Goal: Transaction & Acquisition: Book appointment/travel/reservation

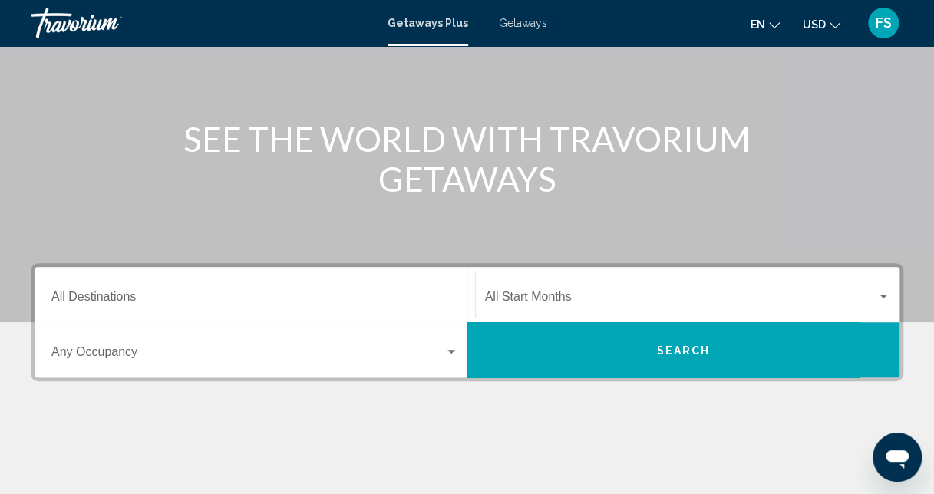
scroll to position [154, 0]
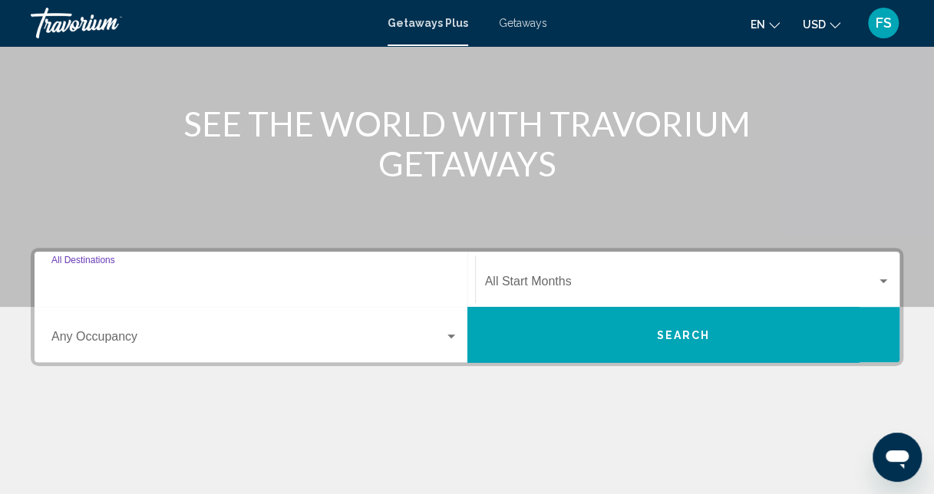
click at [177, 289] on input "Destination All Destinations" at bounding box center [254, 285] width 407 height 14
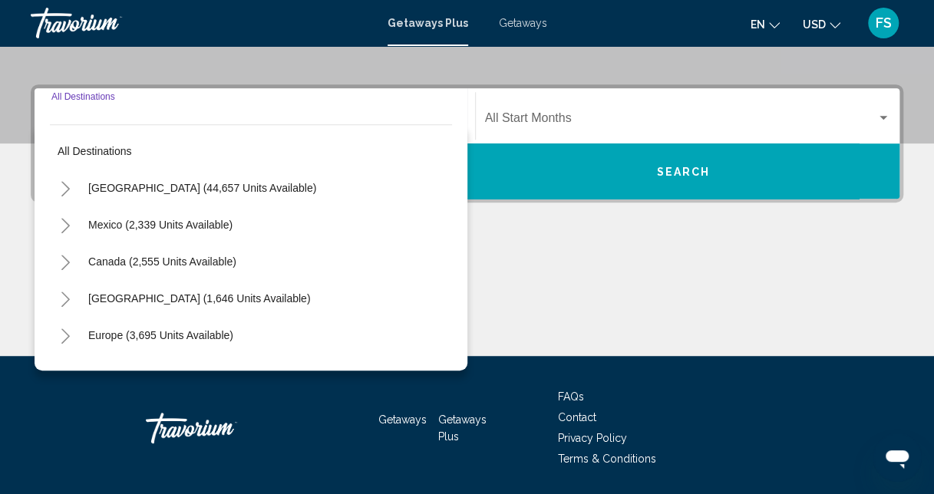
scroll to position [352, 0]
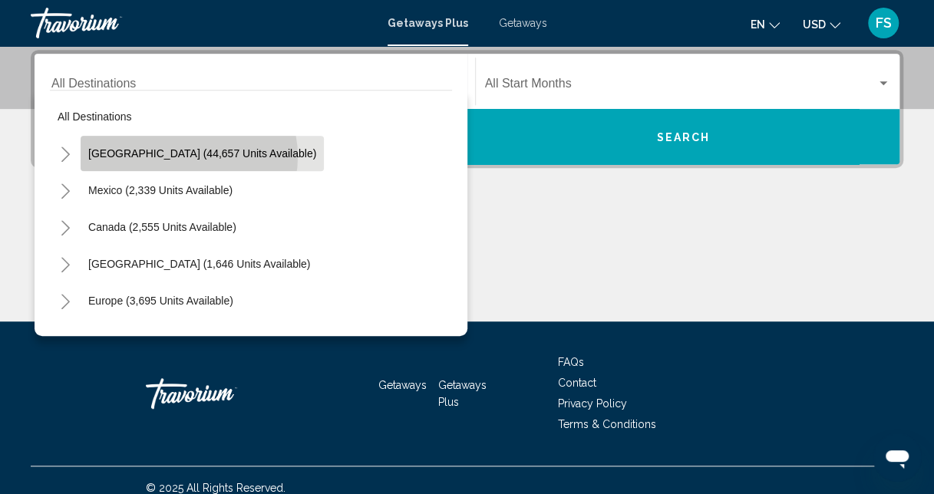
click at [188, 156] on span "[GEOGRAPHIC_DATA] (44,657 units available)" at bounding box center [202, 153] width 228 height 12
type input "**********"
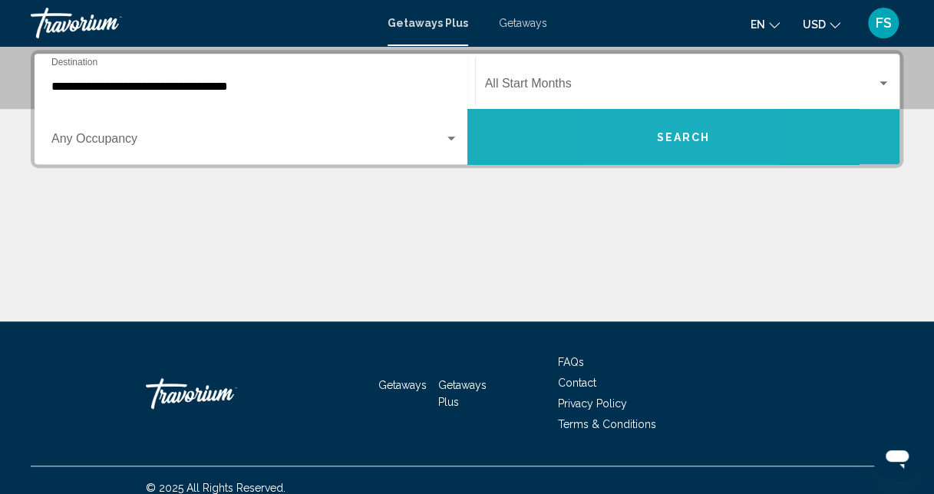
click at [645, 132] on button "Search" at bounding box center [683, 136] width 433 height 55
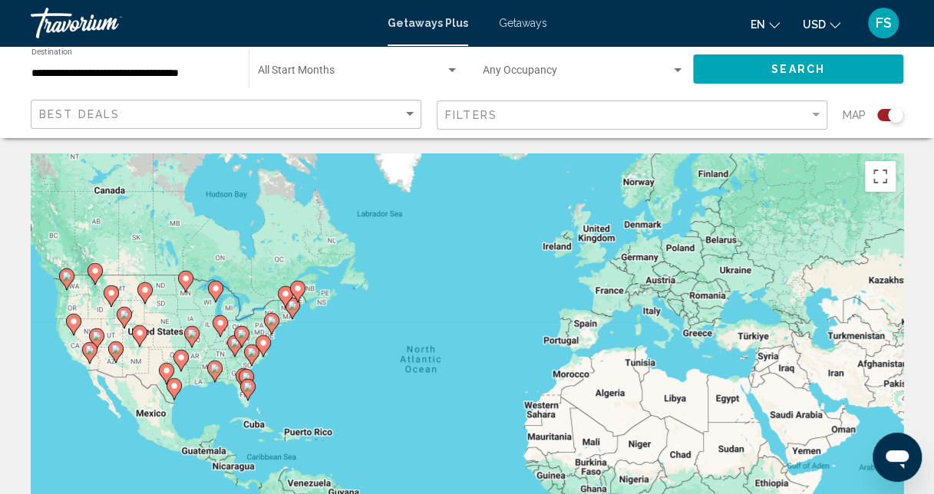
click at [263, 342] on image "Main content" at bounding box center [263, 342] width 9 height 9
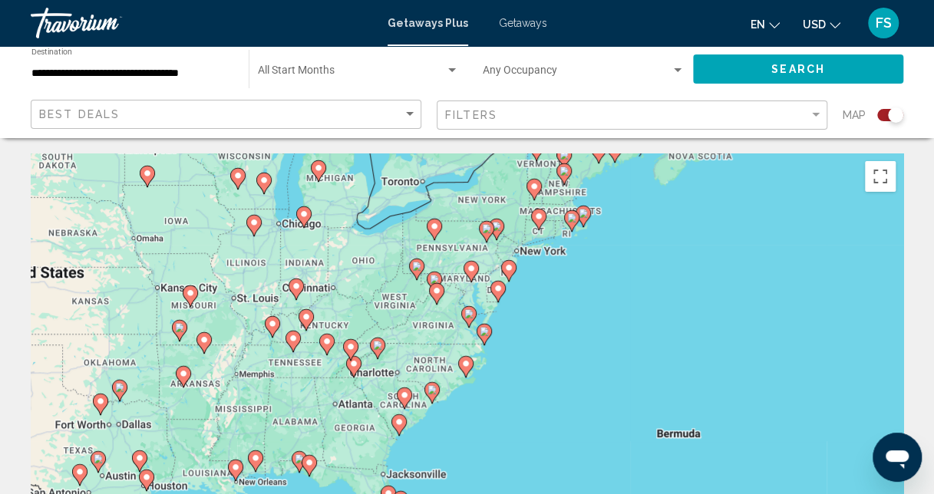
click at [497, 228] on image "Main content" at bounding box center [496, 226] width 9 height 9
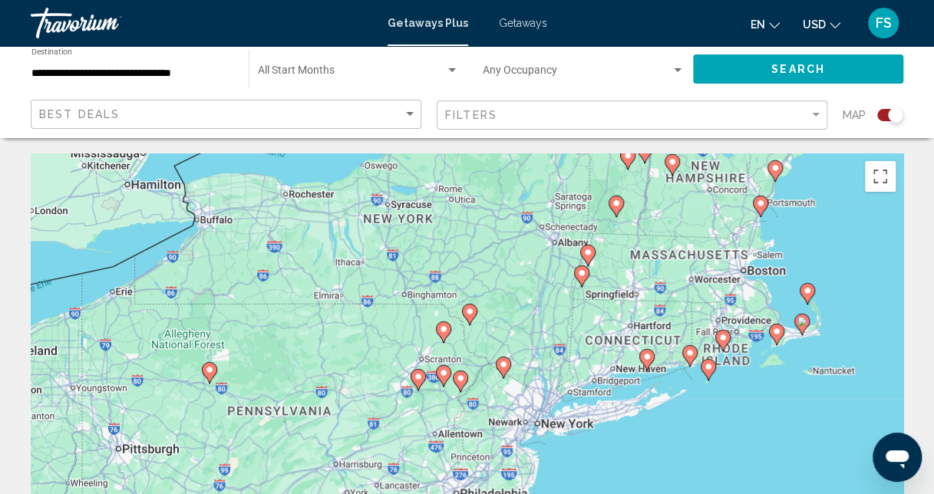
click at [212, 370] on image "Main content" at bounding box center [209, 369] width 9 height 9
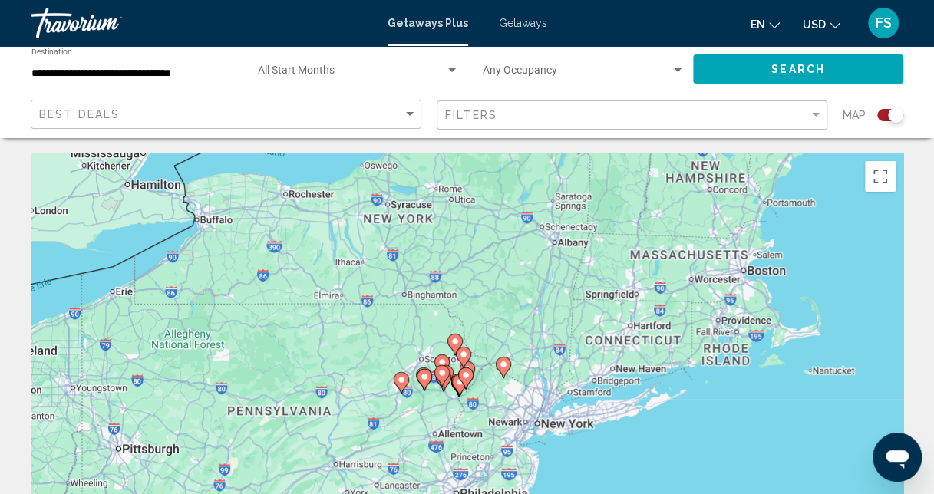
type input "**********"
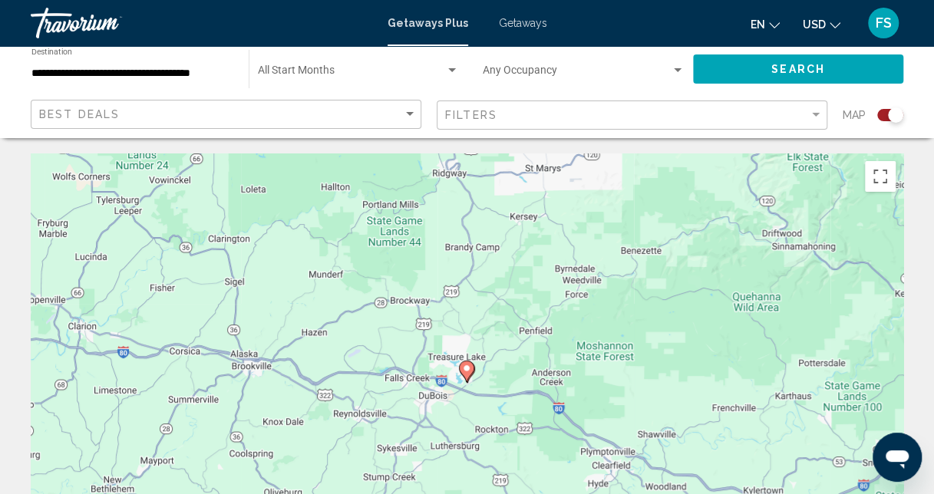
click at [465, 365] on image "Main content" at bounding box center [466, 368] width 9 height 9
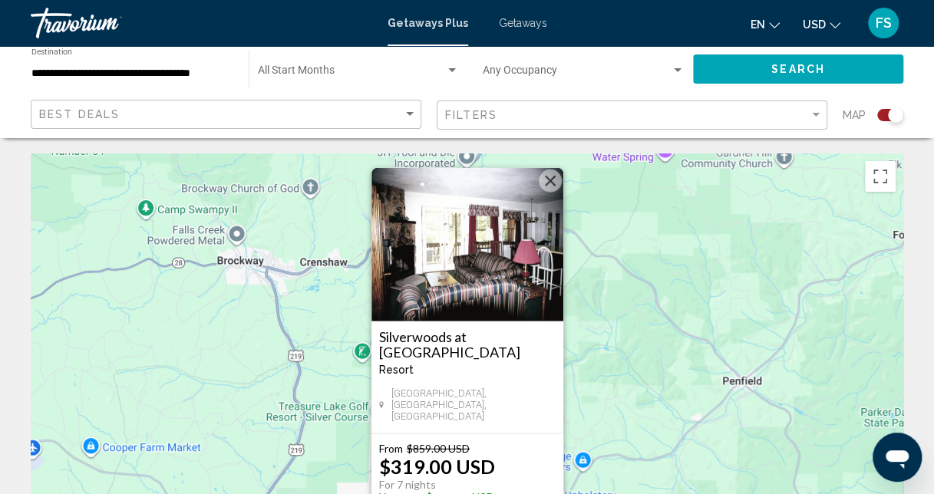
scroll to position [77, 0]
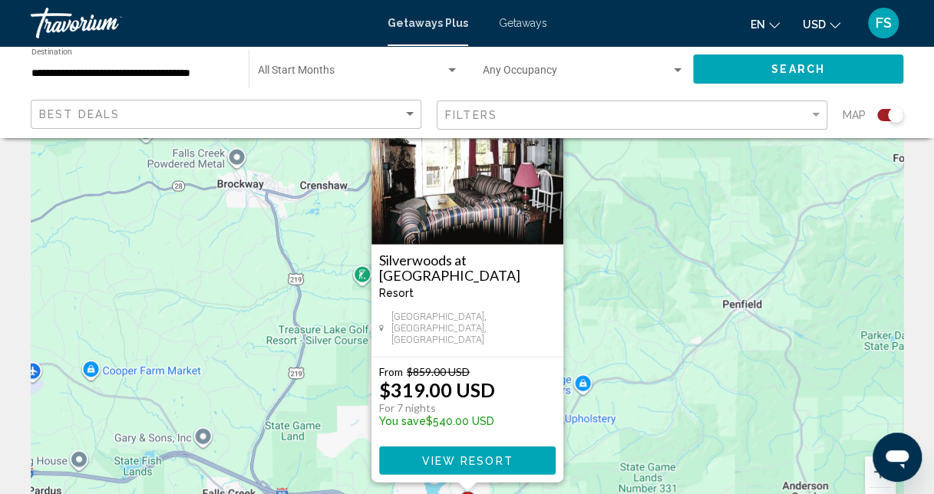
click at [634, 431] on div "To activate drag with keyboard, press Alt + Enter. Once in keyboard drag state,…" at bounding box center [467, 307] width 873 height 461
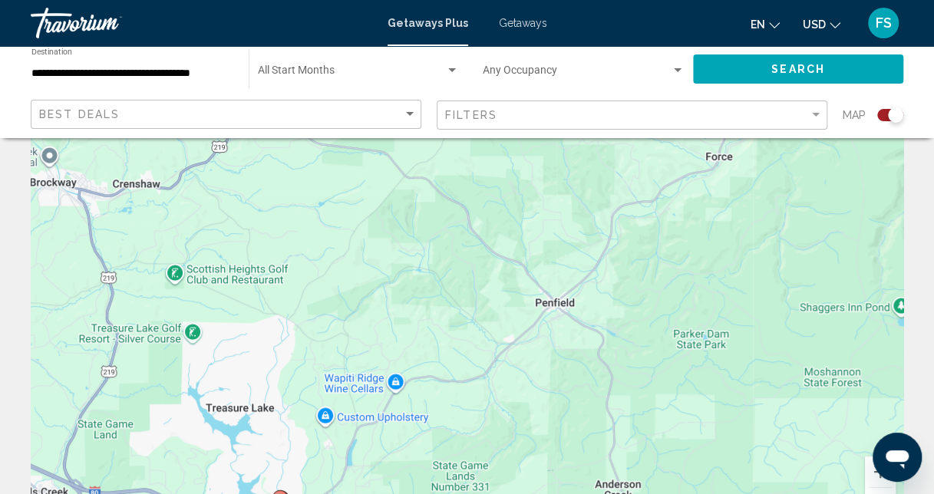
drag, startPoint x: 686, startPoint y: 379, endPoint x: 493, endPoint y: 378, distance: 193.4
click at [493, 378] on div "To activate drag with keyboard, press Alt + Enter. Once in keyboard drag state,…" at bounding box center [467, 307] width 873 height 461
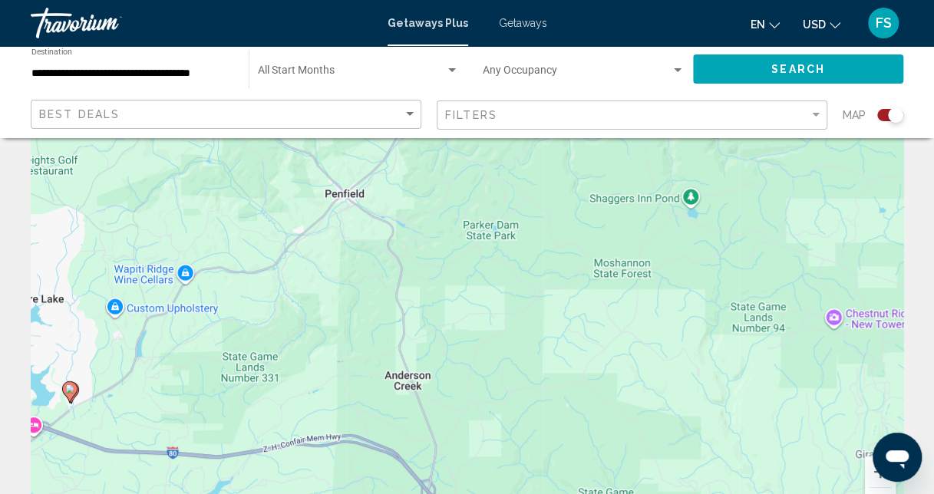
drag, startPoint x: 595, startPoint y: 442, endPoint x: 382, endPoint y: 332, distance: 239.6
click at [382, 332] on div "To activate drag with keyboard, press Alt + Enter. Once in keyboard drag state,…" at bounding box center [467, 307] width 873 height 461
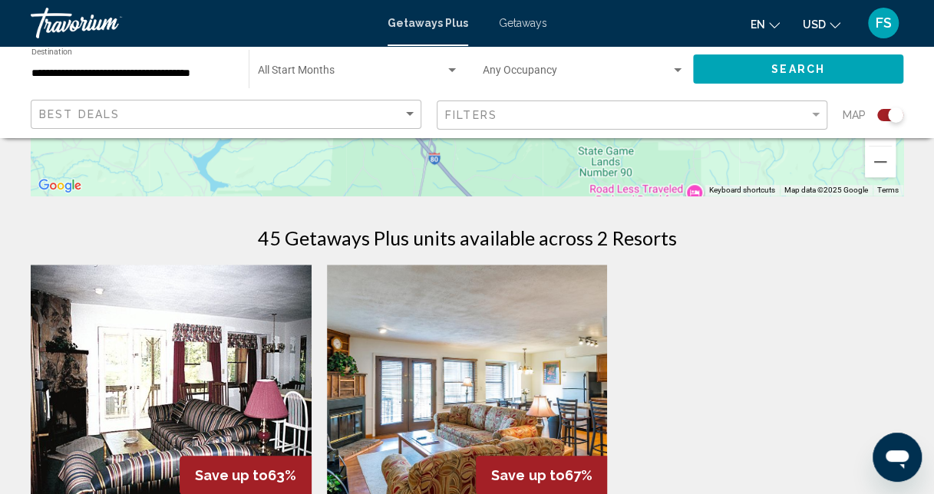
scroll to position [384, 0]
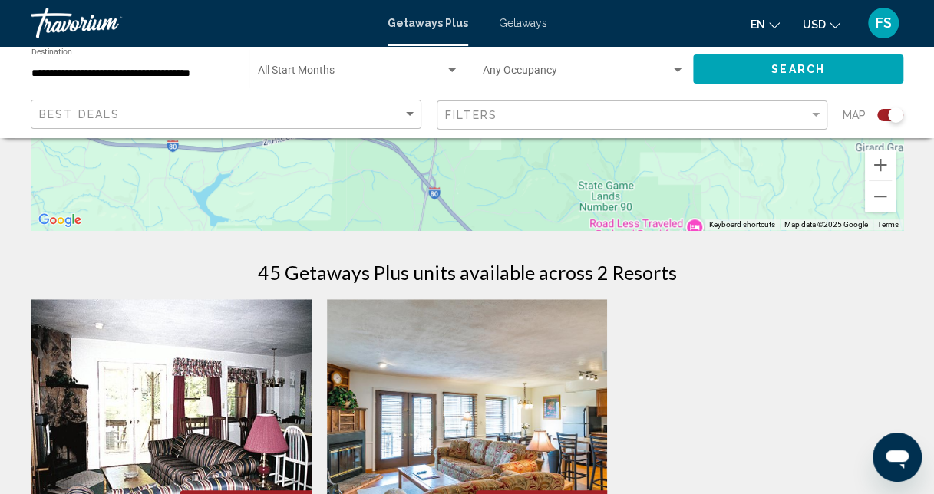
click at [417, 279] on h1 "45 Getaways Plus units available across 2 Resorts" at bounding box center [467, 272] width 419 height 23
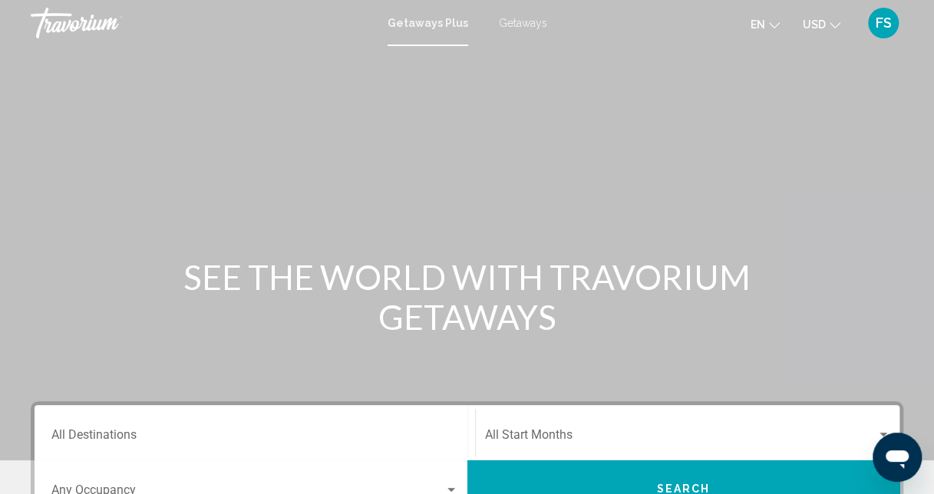
scroll to position [230, 0]
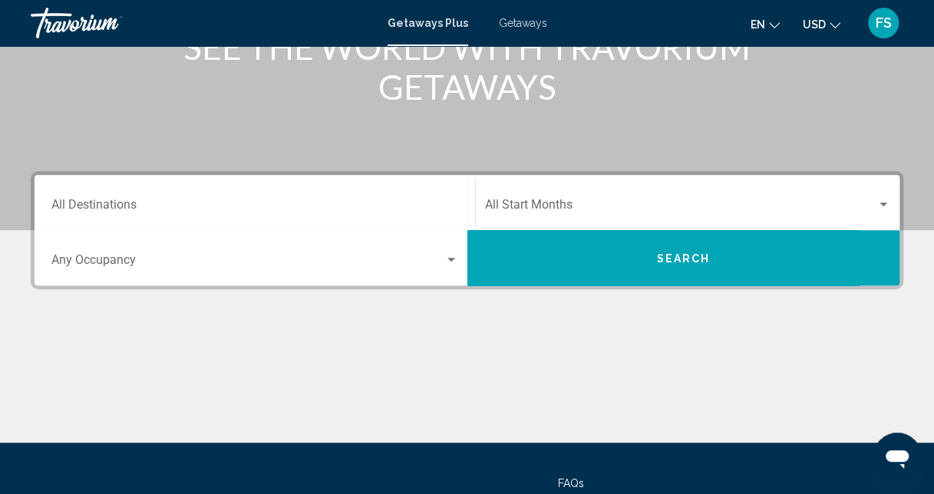
click at [328, 195] on div "Destination All Destinations" at bounding box center [254, 203] width 407 height 48
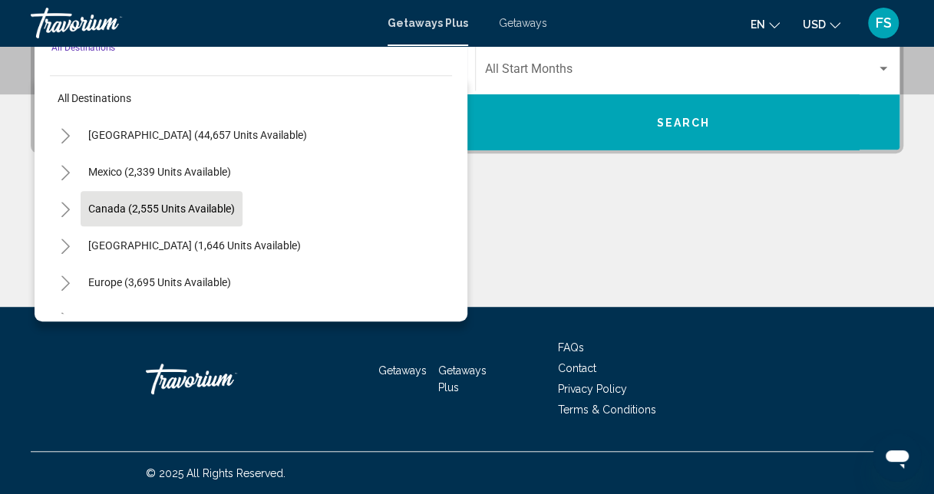
scroll to position [0, 0]
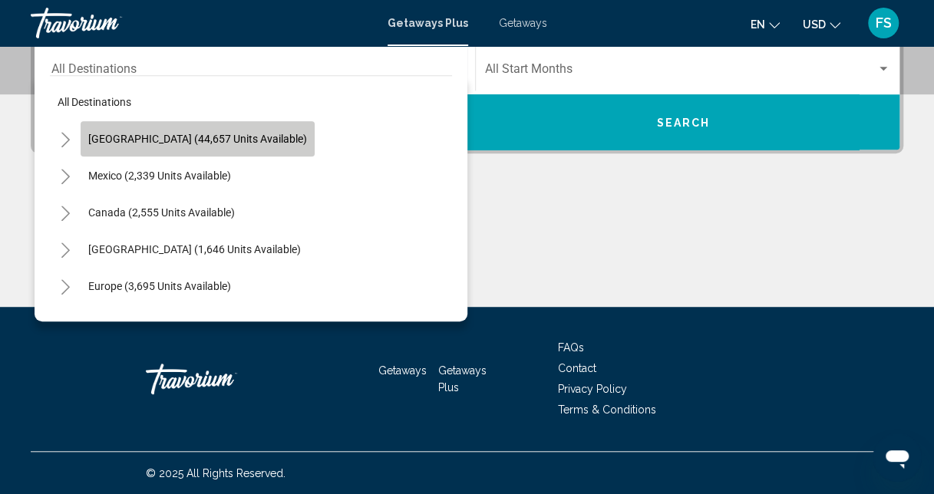
click at [218, 141] on span "[GEOGRAPHIC_DATA] (44,657 units available)" at bounding box center [197, 139] width 219 height 12
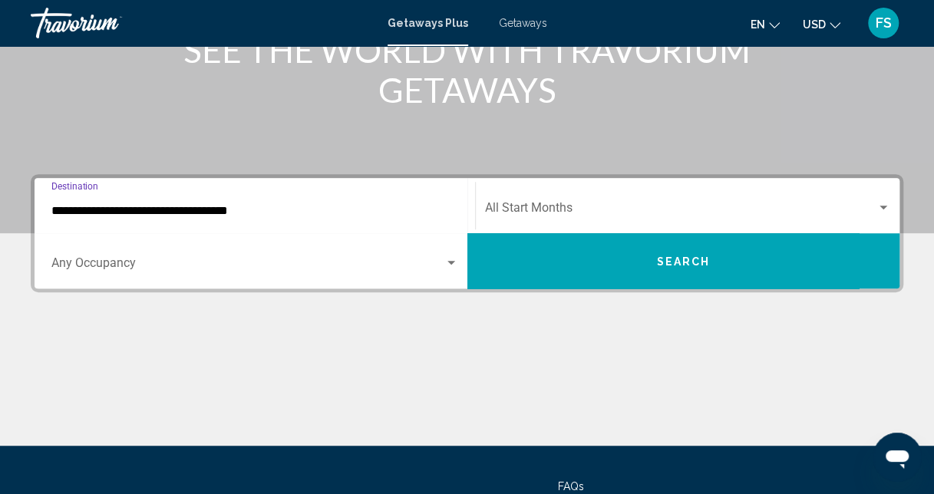
scroll to position [213, 0]
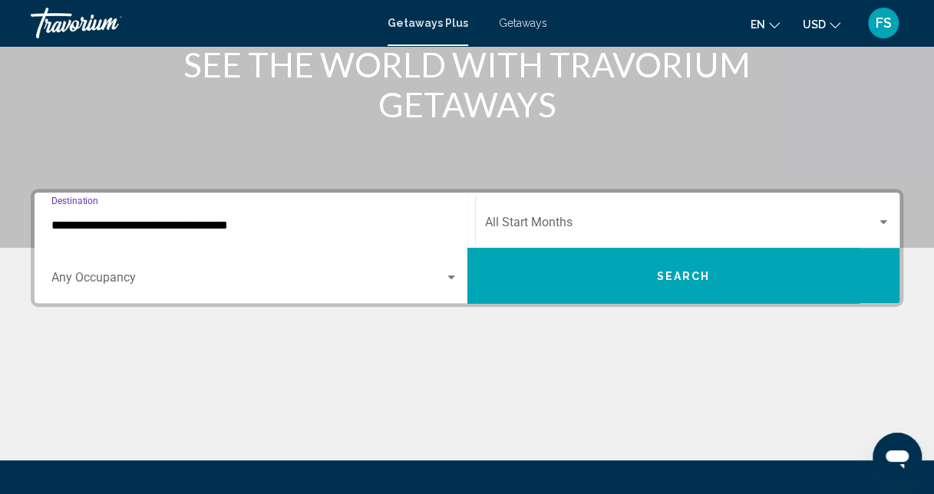
click at [223, 226] on input "**********" at bounding box center [254, 226] width 407 height 14
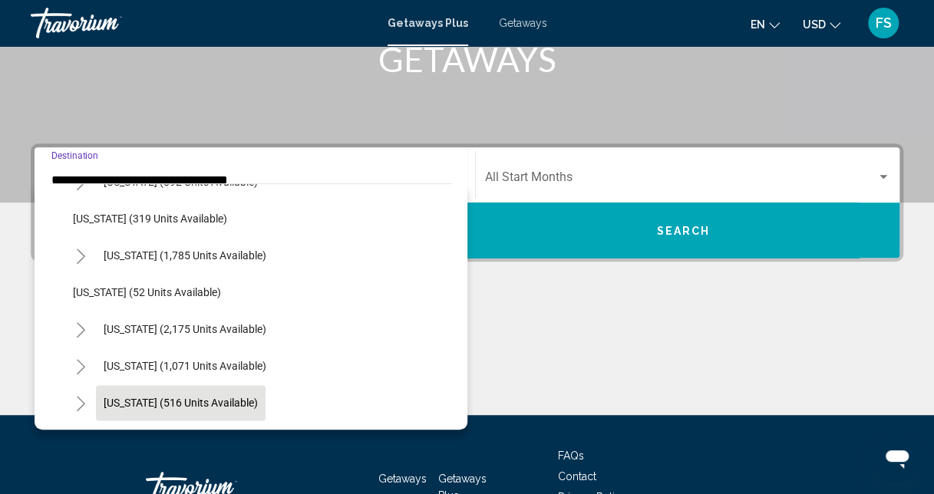
scroll to position [1075, 0]
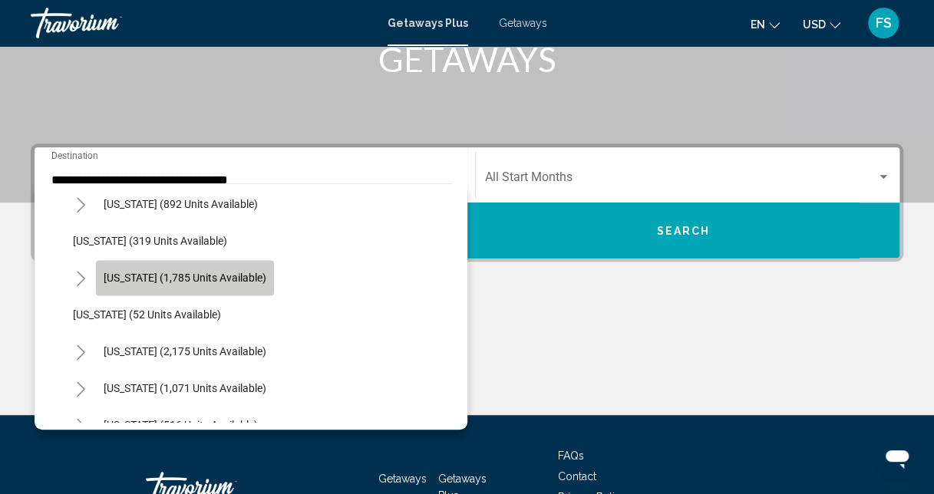
click at [199, 278] on span "[US_STATE] (1,785 units available)" at bounding box center [185, 278] width 163 height 12
type input "**********"
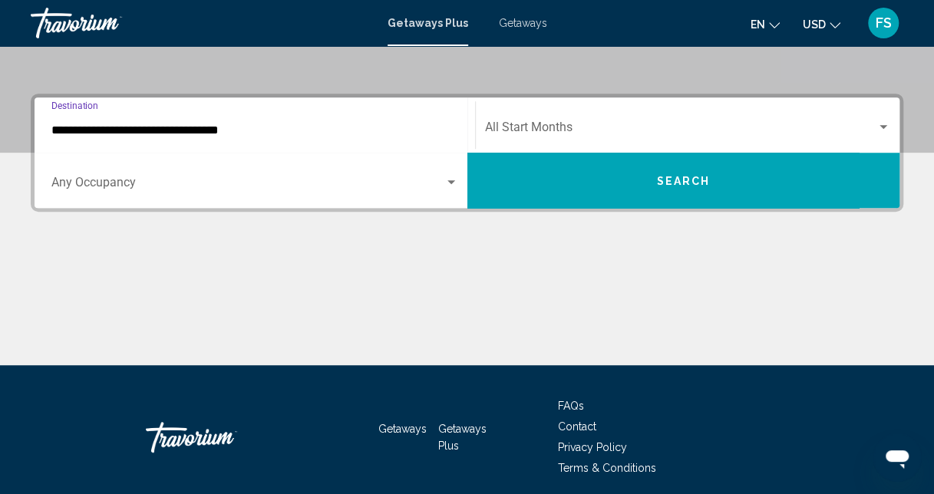
scroll to position [352, 0]
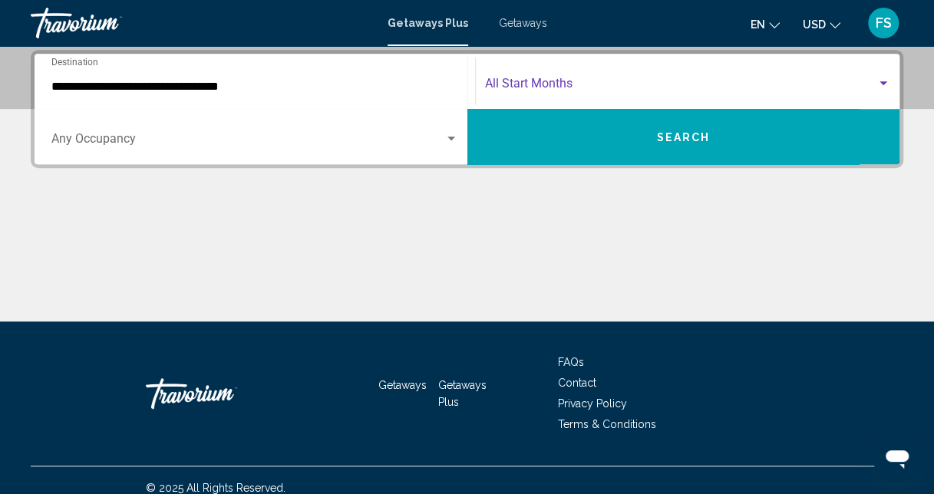
click at [576, 91] on span "Search widget" at bounding box center [681, 87] width 392 height 14
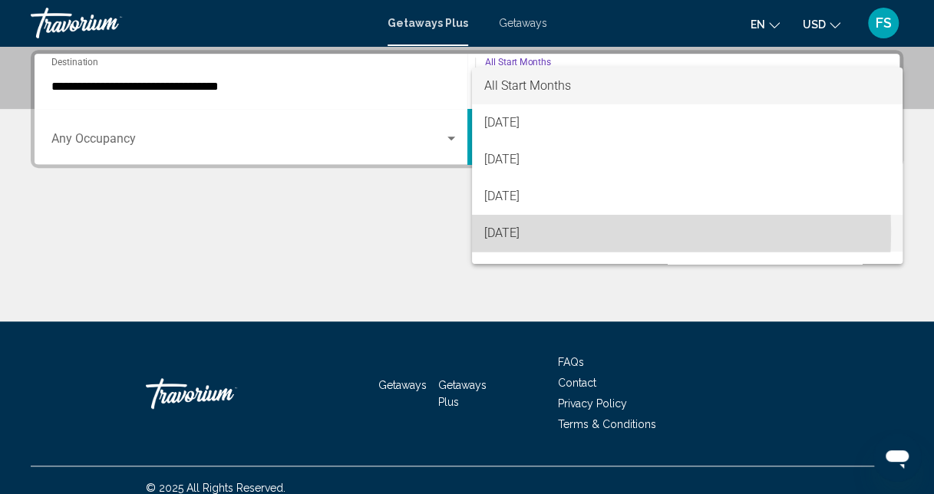
click at [533, 232] on span "[DATE]" at bounding box center [687, 233] width 406 height 37
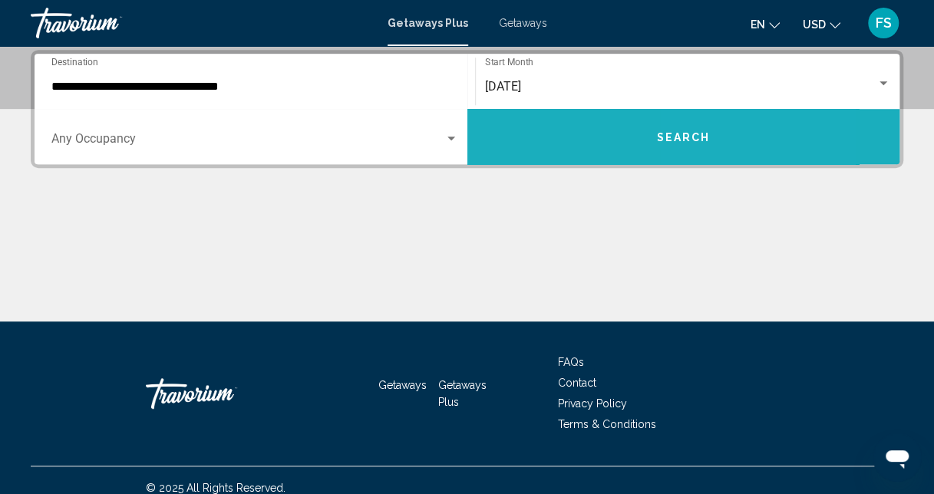
click at [746, 134] on button "Search" at bounding box center [683, 136] width 433 height 55
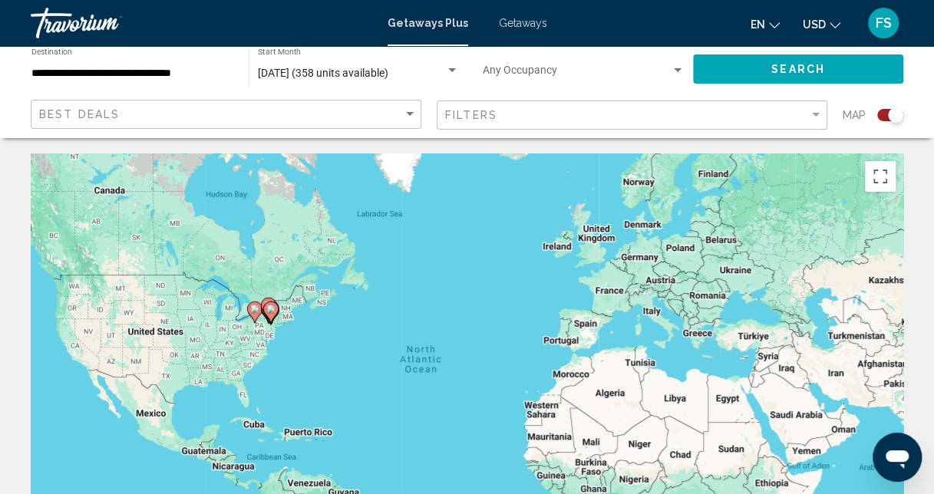
click at [271, 306] on image "Main content" at bounding box center [270, 309] width 9 height 9
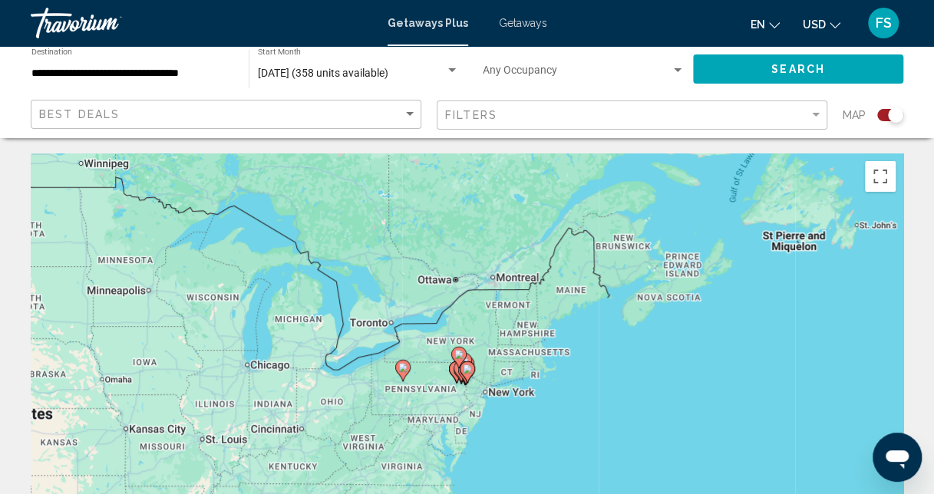
click at [401, 367] on image "Main content" at bounding box center [402, 367] width 9 height 9
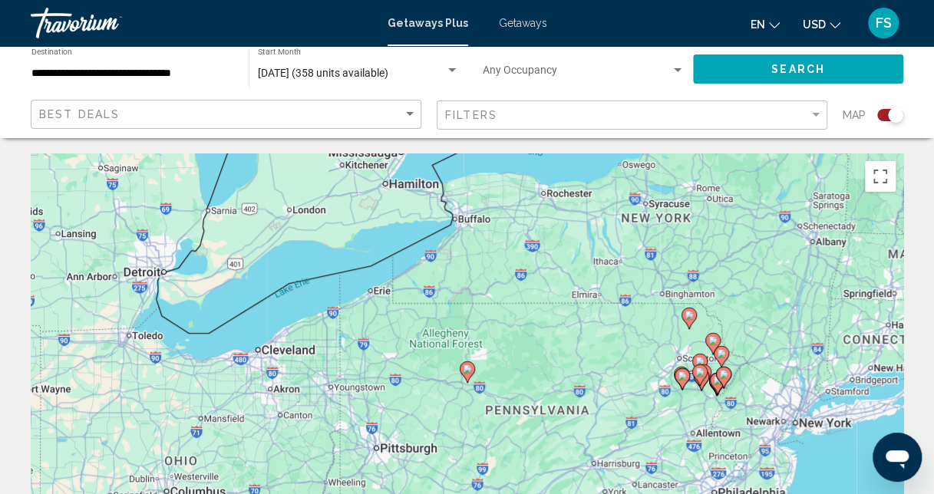
click at [471, 370] on image "Main content" at bounding box center [467, 369] width 9 height 9
type input "**********"
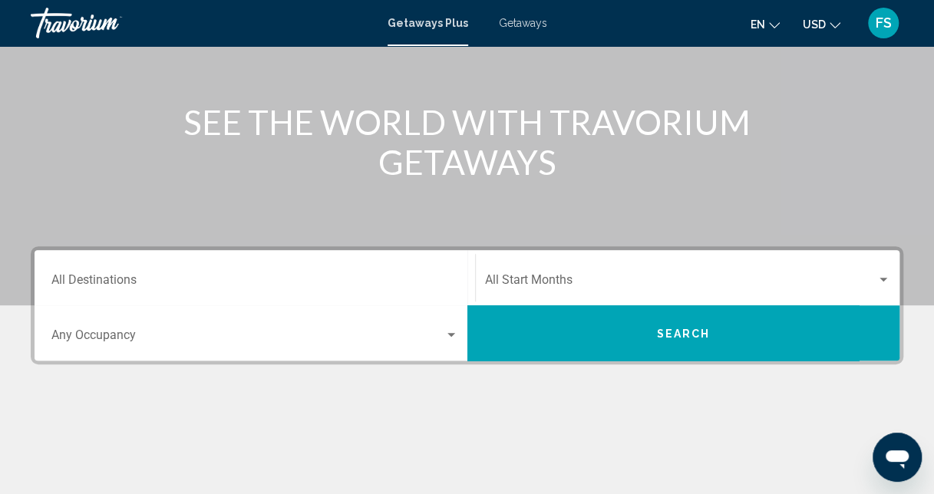
scroll to position [230, 0]
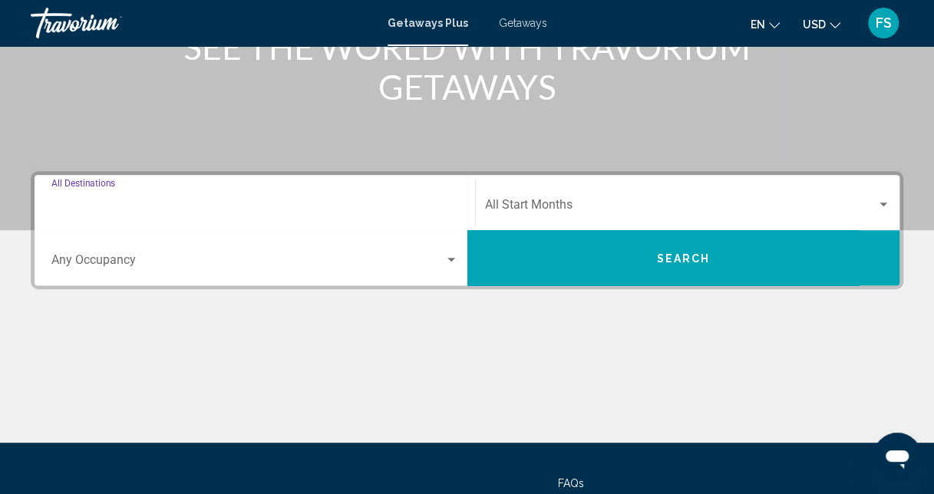
click at [94, 209] on input "Destination All Destinations" at bounding box center [254, 208] width 407 height 14
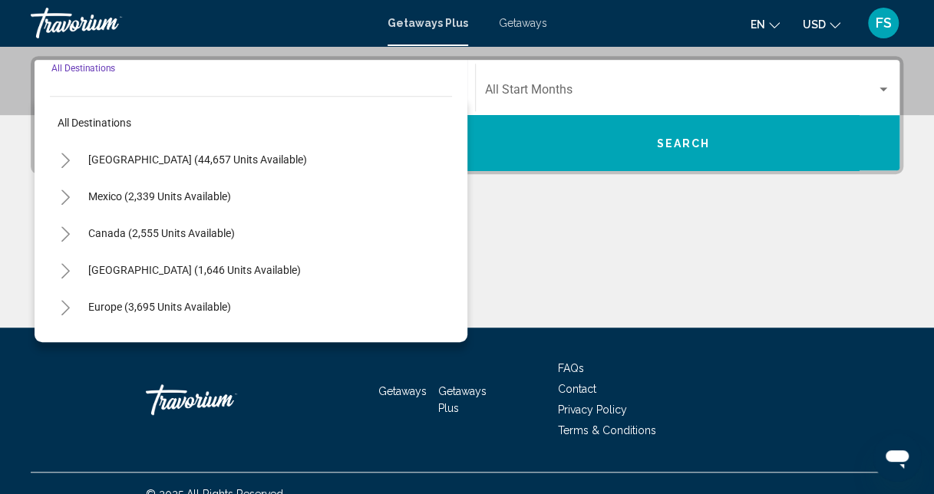
scroll to position [352, 0]
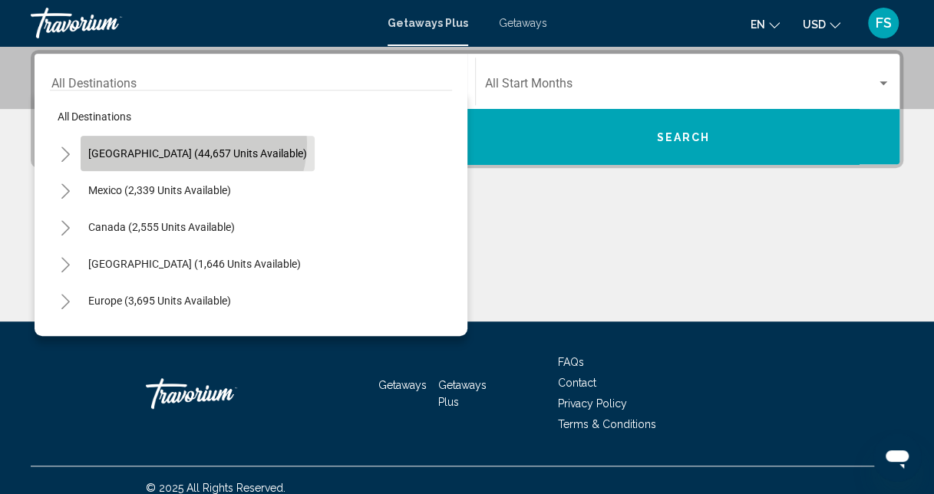
click at [192, 143] on button "[GEOGRAPHIC_DATA] (44,657 units available)" at bounding box center [198, 153] width 234 height 35
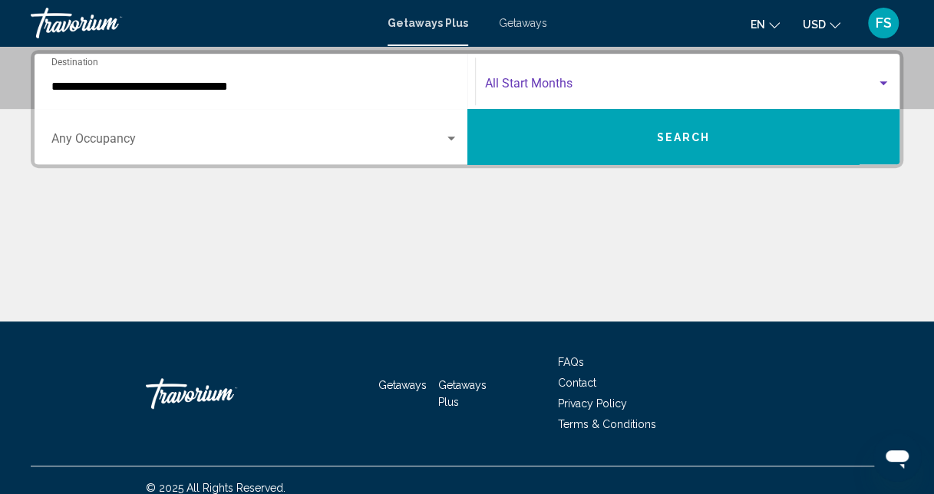
click at [533, 82] on span "Search widget" at bounding box center [681, 87] width 392 height 14
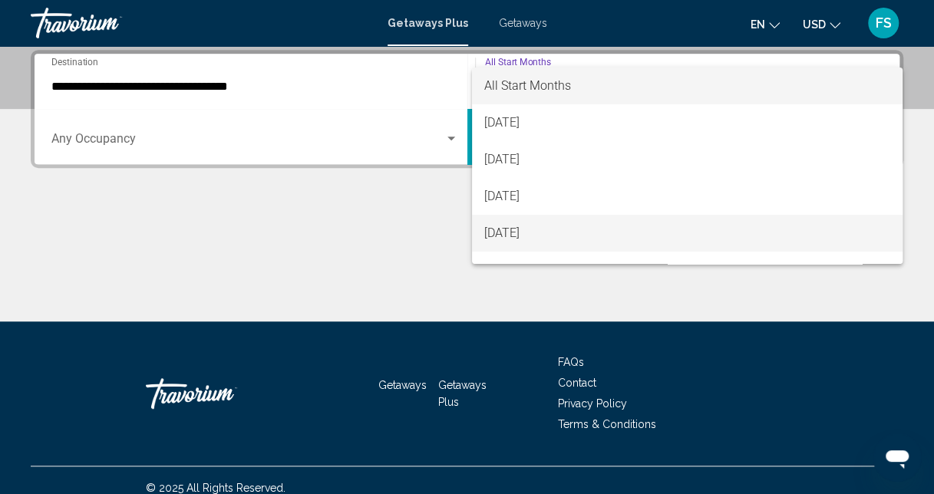
click at [528, 231] on span "[DATE]" at bounding box center [687, 233] width 406 height 37
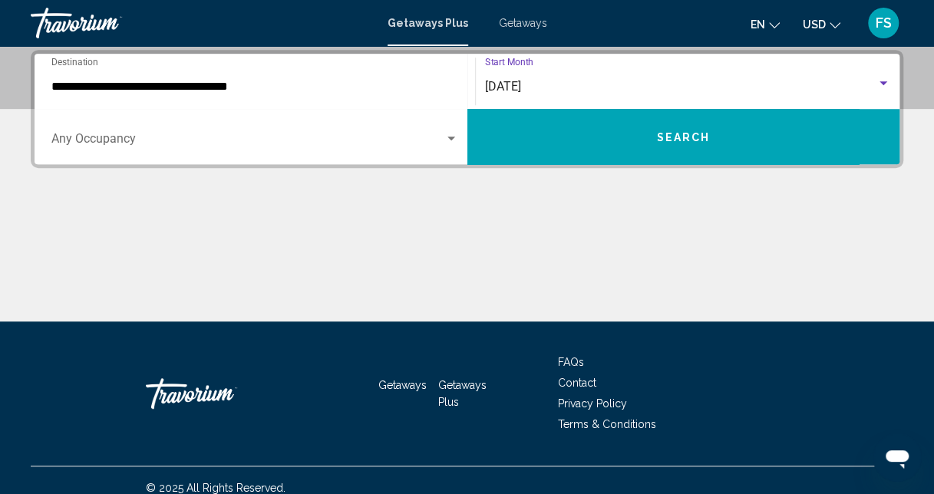
click at [210, 149] on div "Occupancy Any Occupancy" at bounding box center [254, 137] width 407 height 48
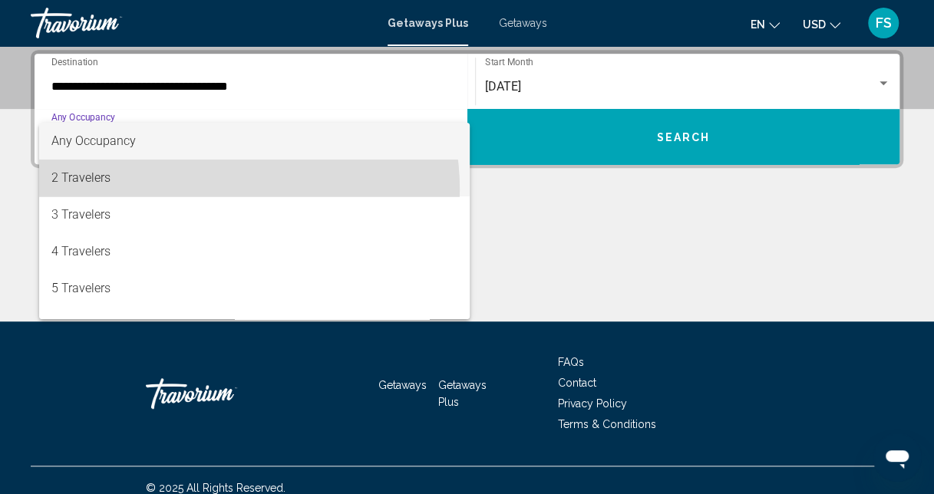
click at [193, 190] on span "2 Travelers" at bounding box center [254, 178] width 407 height 37
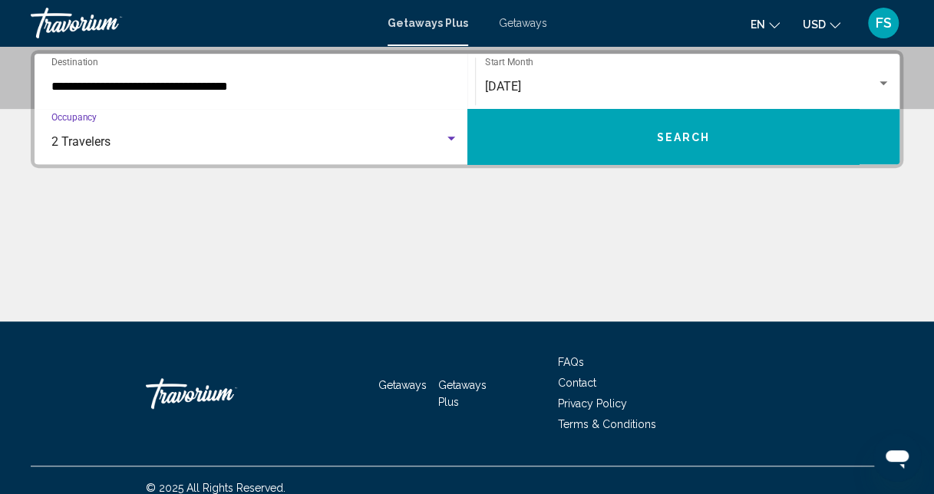
click at [228, 91] on input "**********" at bounding box center [254, 87] width 407 height 14
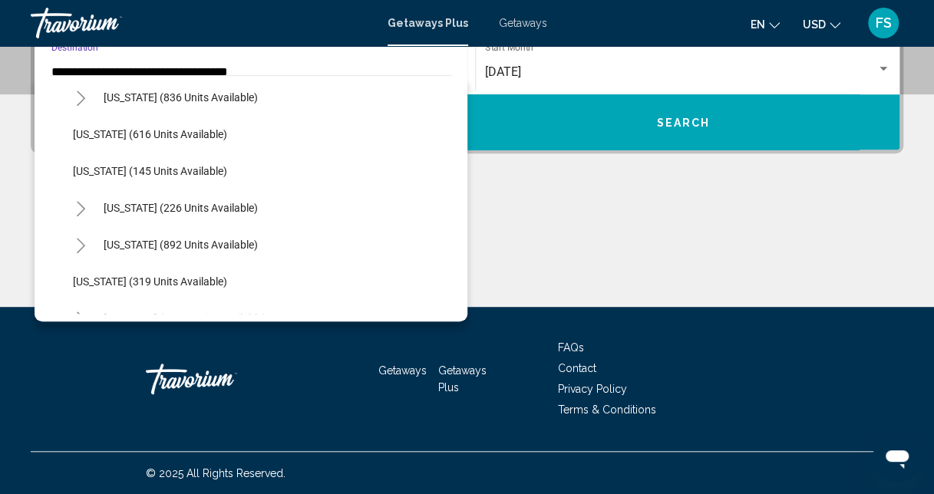
scroll to position [998, 0]
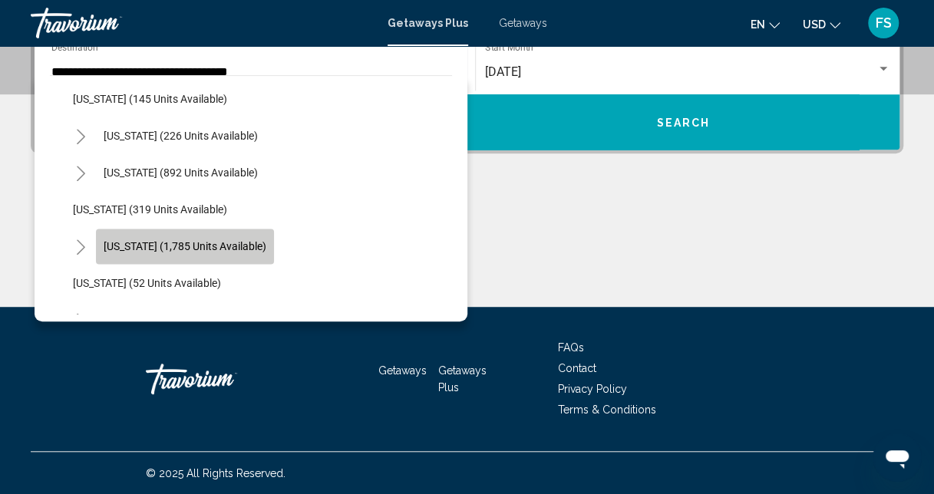
click at [266, 242] on span "[US_STATE] (1,785 units available)" at bounding box center [185, 246] width 163 height 12
type input "**********"
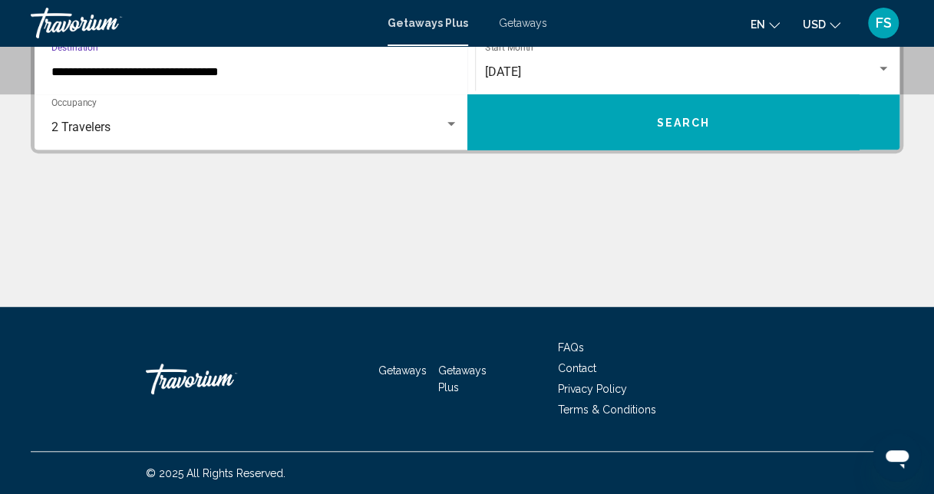
scroll to position [352, 0]
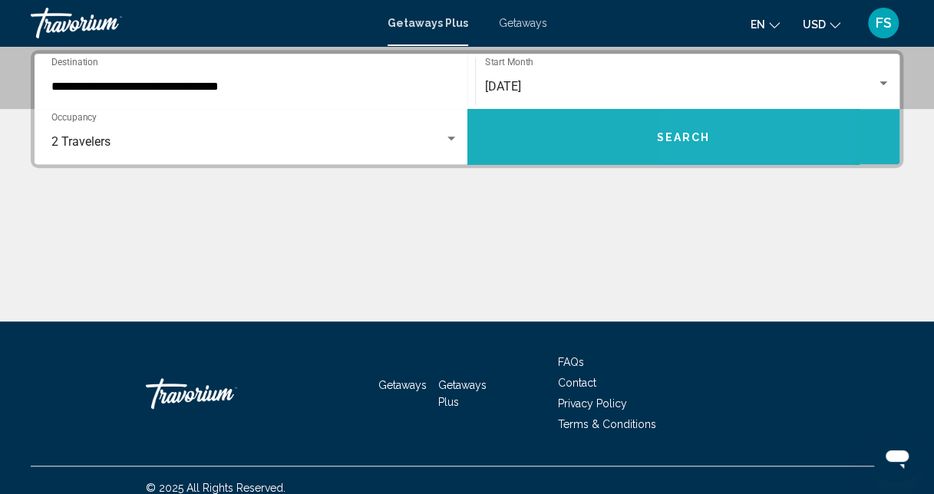
click at [697, 143] on button "Search" at bounding box center [683, 136] width 433 height 55
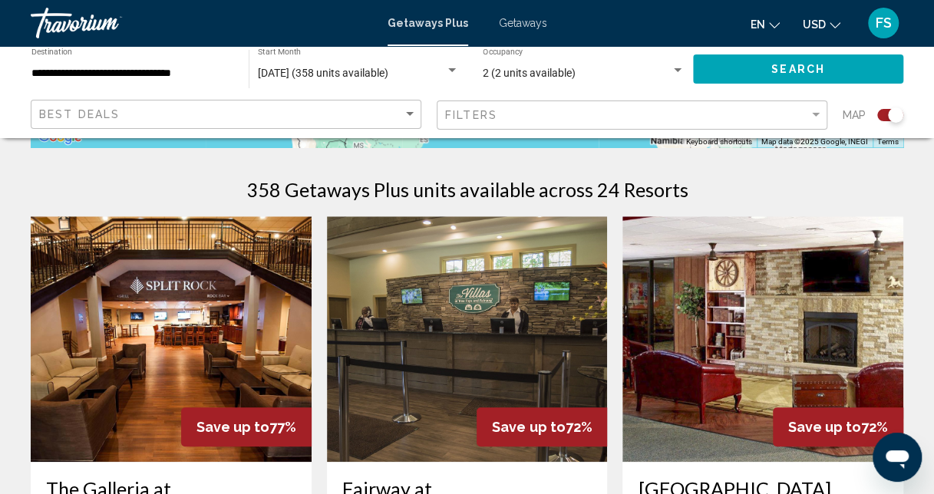
scroll to position [461, 0]
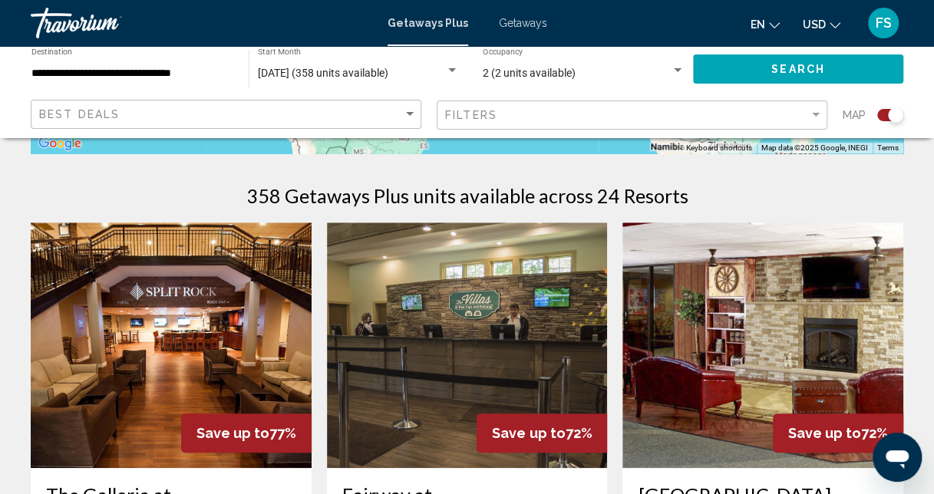
click at [464, 359] on img "Main content" at bounding box center [467, 346] width 281 height 246
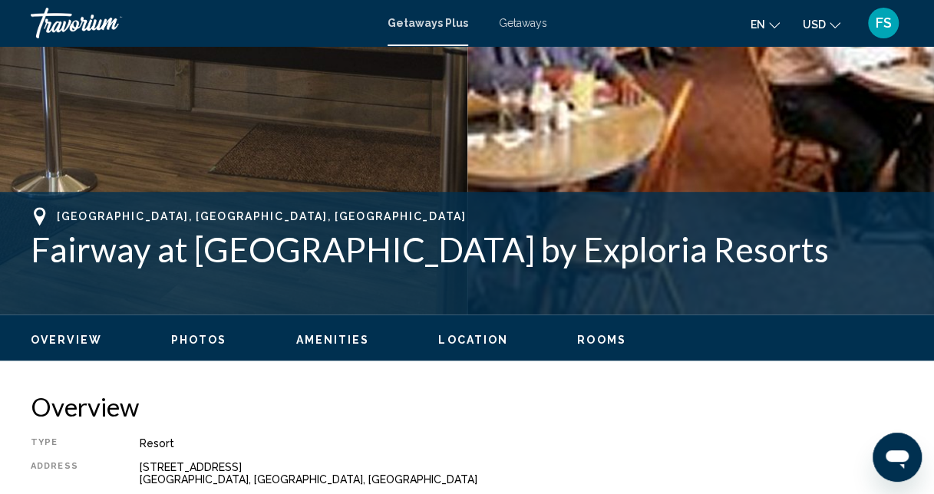
scroll to position [163, 0]
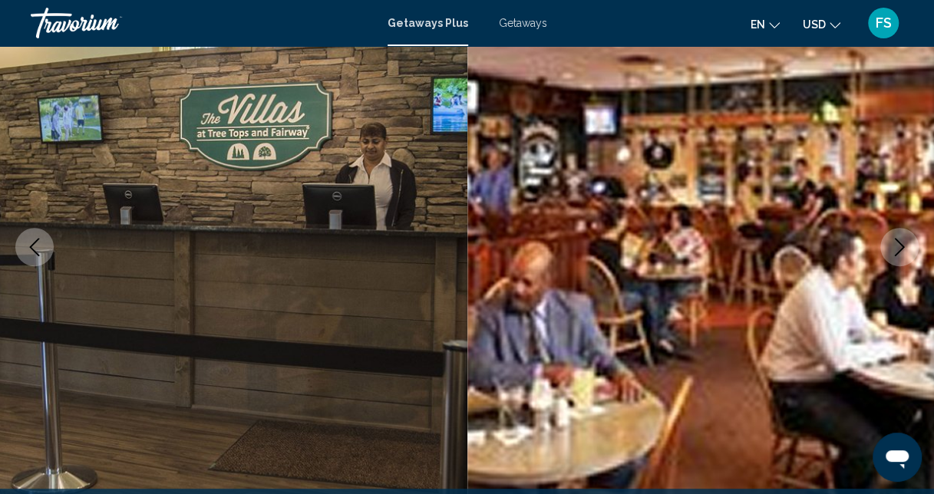
click at [896, 241] on icon "Next image" at bounding box center [900, 247] width 10 height 18
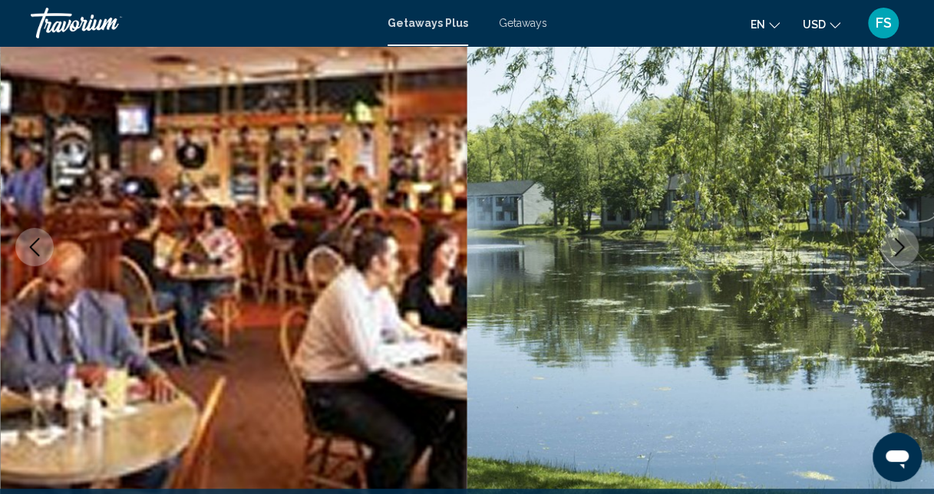
click at [896, 241] on icon "Next image" at bounding box center [900, 247] width 10 height 18
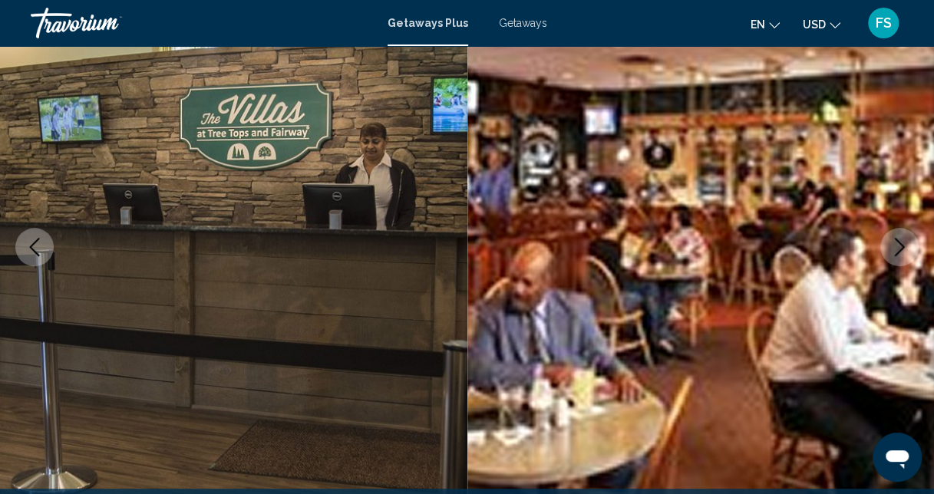
click at [896, 241] on icon "Next image" at bounding box center [900, 247] width 10 height 18
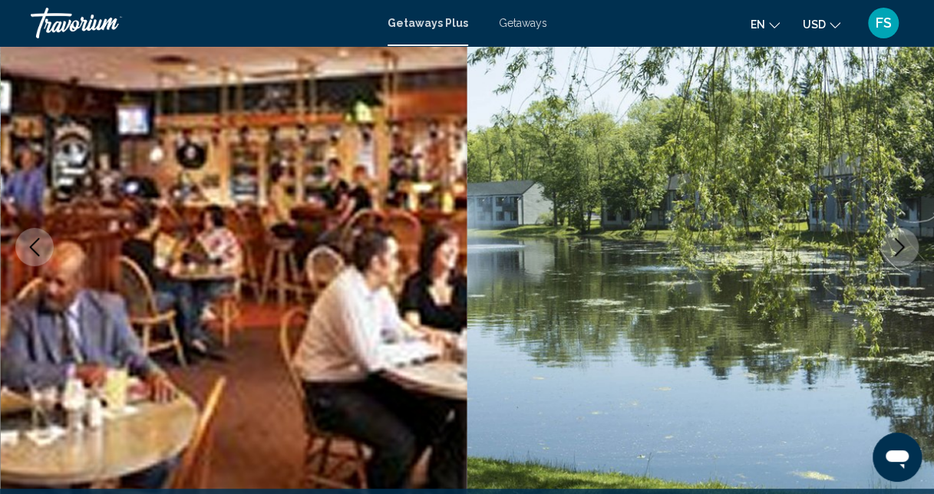
click at [43, 238] on icon "Previous image" at bounding box center [34, 247] width 18 height 18
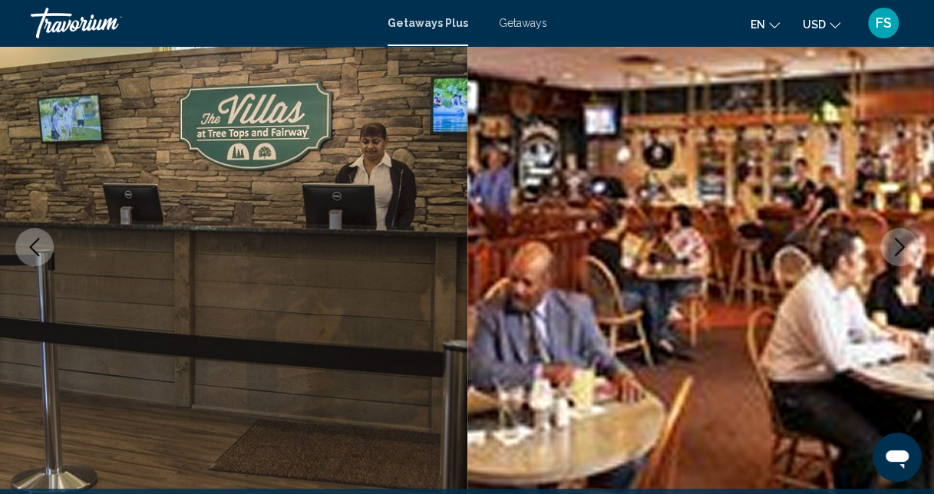
click at [277, 209] on img "Main content" at bounding box center [233, 247] width 467 height 729
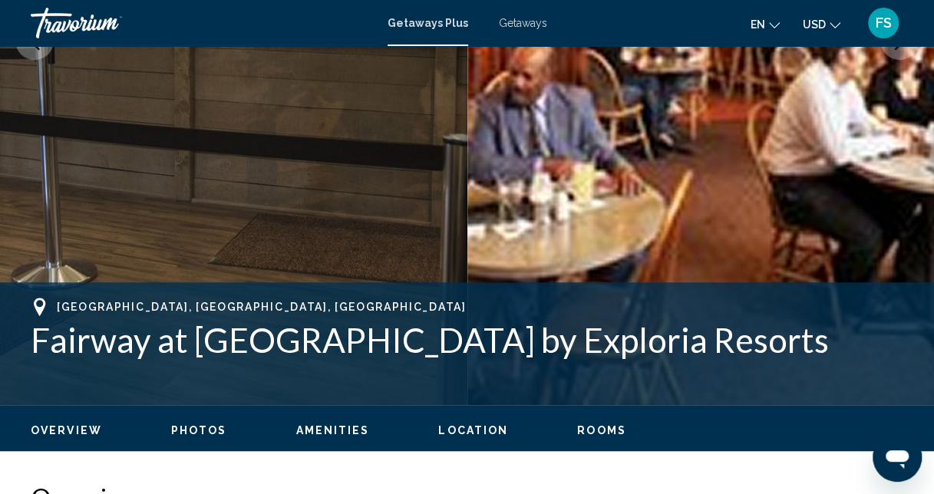
scroll to position [394, 0]
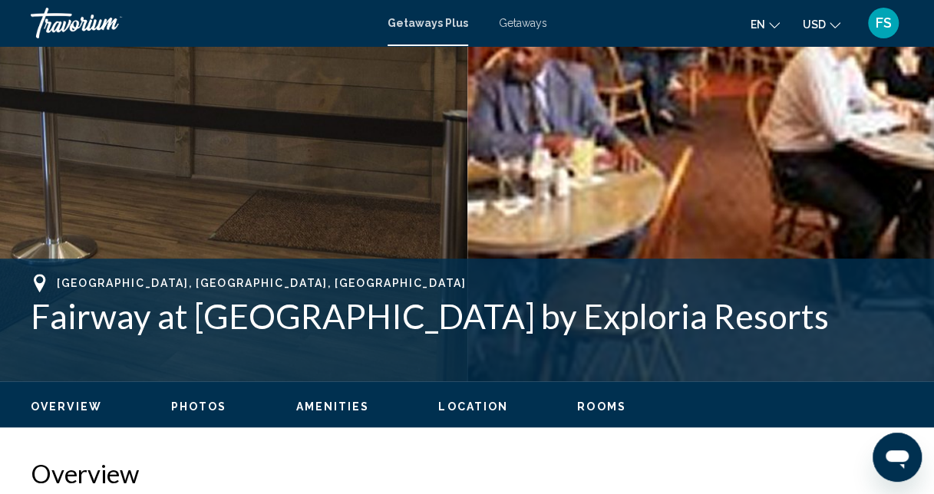
click at [196, 401] on span "Photos" at bounding box center [199, 407] width 56 height 12
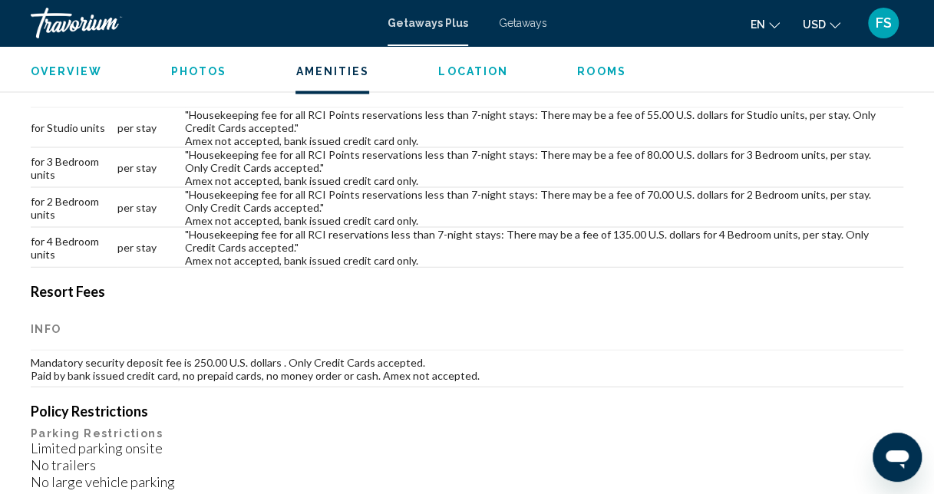
scroll to position [1490, 0]
